Goal: Task Accomplishment & Management: Manage account settings

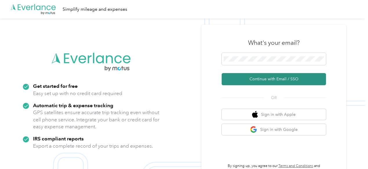
click at [274, 81] on button "Continue with Email / SSO" at bounding box center [274, 79] width 104 height 12
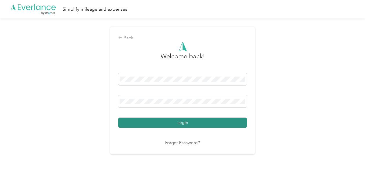
click at [167, 121] on button "Login" at bounding box center [182, 123] width 129 height 10
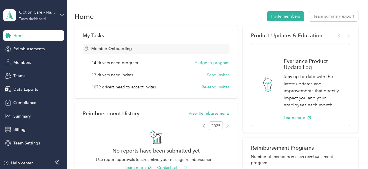
click at [62, 14] on icon at bounding box center [62, 15] width 4 height 4
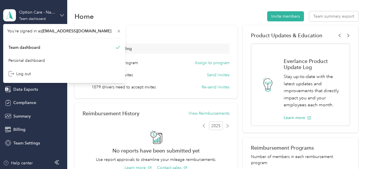
click at [62, 14] on icon at bounding box center [62, 15] width 4 height 4
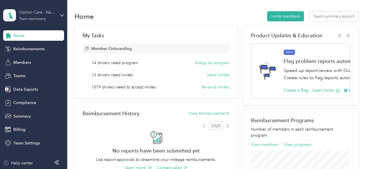
click at [46, 15] on div "Option Care - Naven Health" at bounding box center [37, 12] width 36 height 6
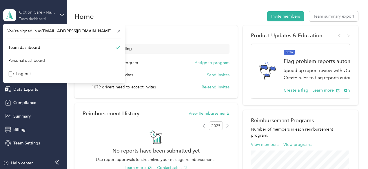
click at [46, 15] on div "Option Care - Naven Health" at bounding box center [37, 12] width 36 height 6
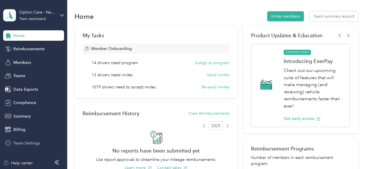
click at [32, 144] on span "Team Settings" at bounding box center [26, 143] width 27 height 6
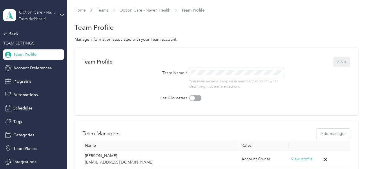
click at [44, 14] on div "Option Care - Naven Health" at bounding box center [37, 12] width 36 height 6
click at [23, 65] on div "Team dashboard Personal dashboard Log out" at bounding box center [62, 61] width 114 height 36
click at [16, 34] on div "Back" at bounding box center [32, 33] width 58 height 7
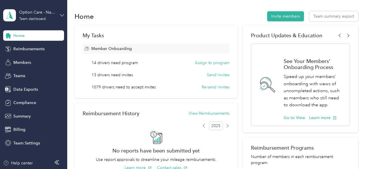
click at [63, 13] on icon at bounding box center [62, 15] width 4 height 4
click at [37, 59] on div "Personal dashboard" at bounding box center [26, 61] width 36 height 6
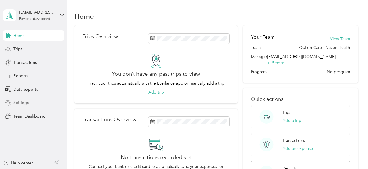
click at [24, 101] on span "Settings" at bounding box center [20, 103] width 15 height 6
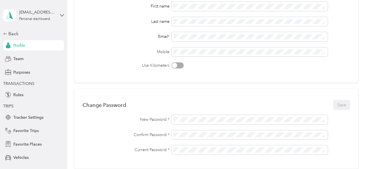
scroll to position [87, 0]
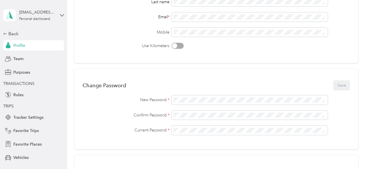
click at [189, 133] on span at bounding box center [249, 130] width 156 height 9
click at [333, 85] on button "Save" at bounding box center [341, 86] width 17 height 10
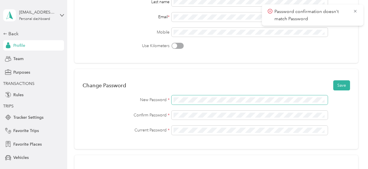
click at [164, 101] on div "New Password *" at bounding box center [216, 100] width 267 height 9
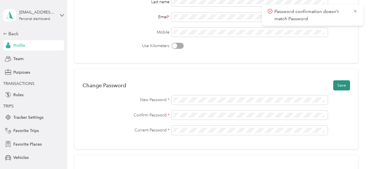
click at [337, 83] on button "Save" at bounding box center [341, 86] width 17 height 10
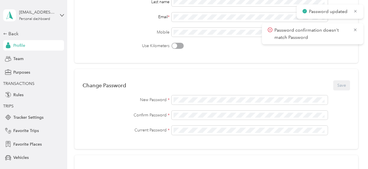
click at [356, 12] on icon at bounding box center [355, 11] width 4 height 5
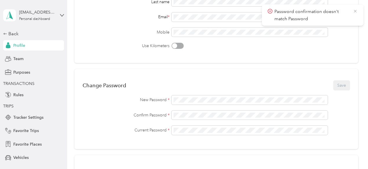
click at [353, 12] on icon at bounding box center [355, 11] width 5 height 5
click at [45, 18] on div "Personal dashboard" at bounding box center [34, 18] width 31 height 3
click at [45, 45] on div "Team dashboard" at bounding box center [62, 48] width 114 height 10
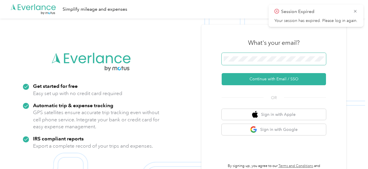
click at [288, 54] on span at bounding box center [274, 59] width 104 height 12
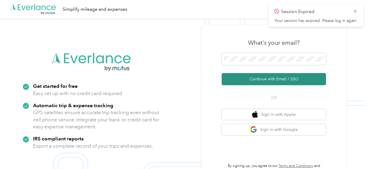
click at [277, 81] on button "Continue with Email / SSO" at bounding box center [274, 79] width 104 height 12
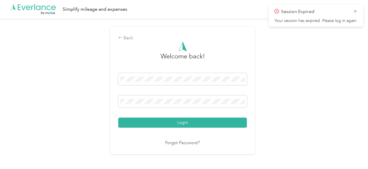
click at [118, 118] on button "Login" at bounding box center [182, 123] width 129 height 10
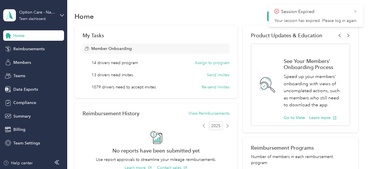
click at [353, 12] on icon at bounding box center [355, 11] width 5 height 5
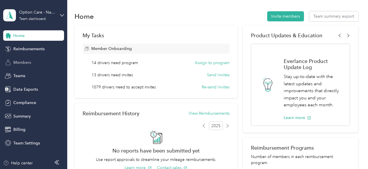
click at [27, 62] on span "Members" at bounding box center [22, 63] width 18 height 6
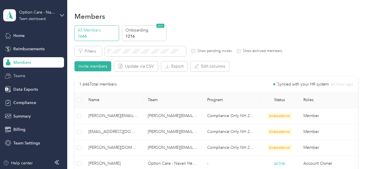
click at [47, 79] on div "Teams" at bounding box center [33, 76] width 61 height 10
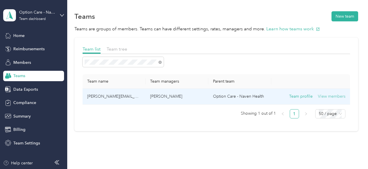
click at [322, 97] on button "View members" at bounding box center [332, 97] width 28 height 6
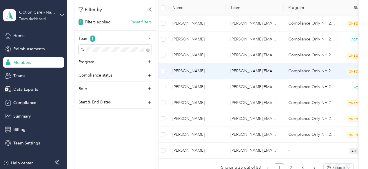
scroll to position [377, 0]
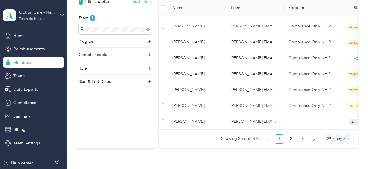
click at [330, 140] on span "25 / page" at bounding box center [338, 139] width 23 height 9
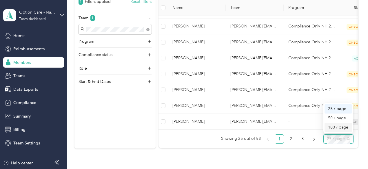
click at [333, 127] on div "100 / page" at bounding box center [338, 128] width 21 height 6
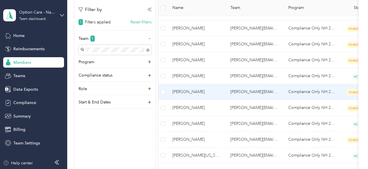
scroll to position [869, 0]
